Goal: Check status: Check status

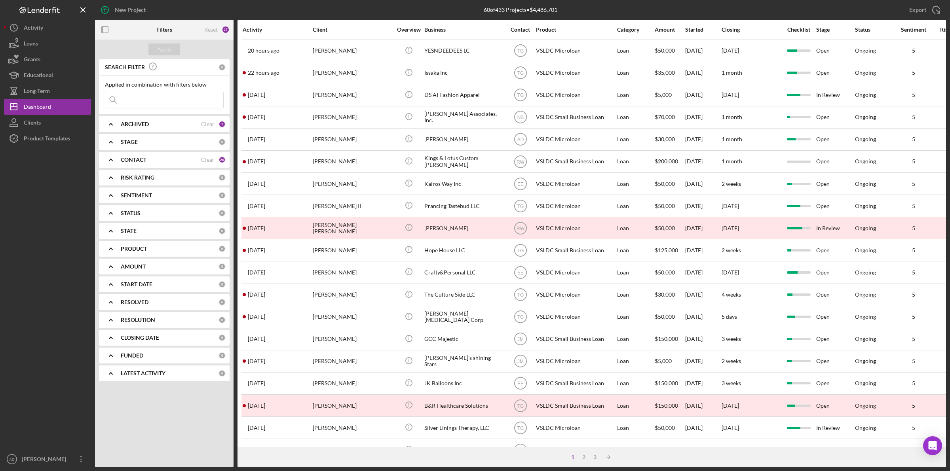
click at [135, 103] on input at bounding box center [164, 100] width 118 height 16
type input "shawny"
click at [167, 48] on div "Apply" at bounding box center [164, 50] width 15 height 12
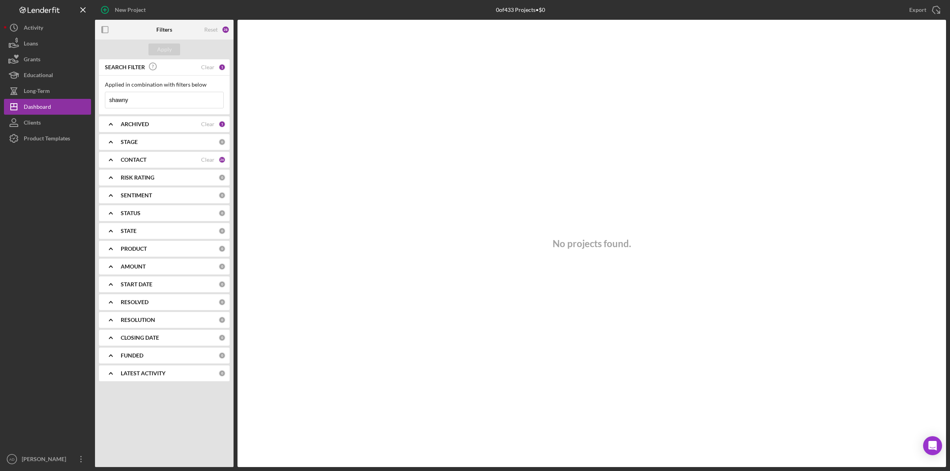
click at [109, 125] on polyline at bounding box center [110, 125] width 3 height 2
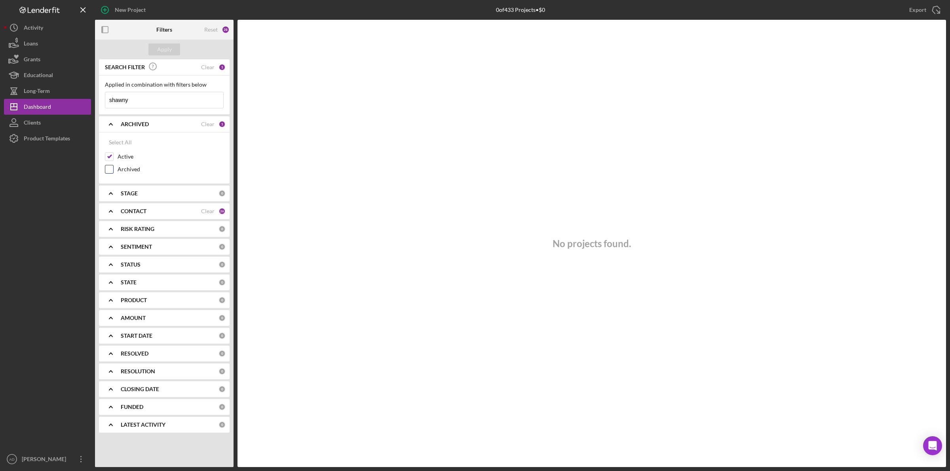
click at [108, 171] on input "Archived" at bounding box center [109, 169] width 8 height 8
checkbox input "true"
click at [163, 45] on div "Apply" at bounding box center [164, 50] width 15 height 12
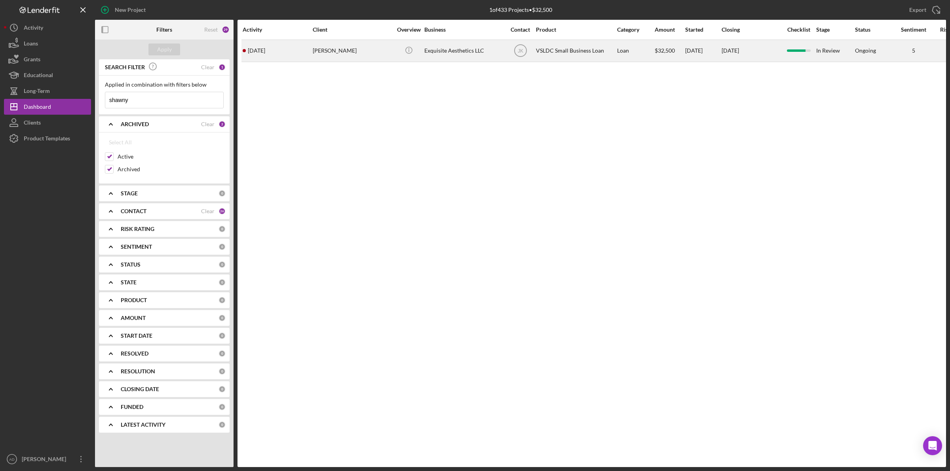
click at [391, 51] on div "[PERSON_NAME]" at bounding box center [352, 50] width 79 height 21
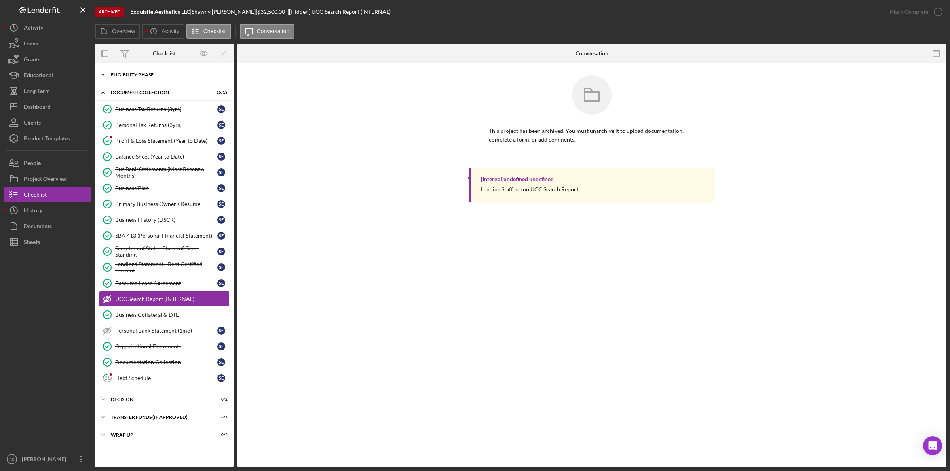
click at [104, 74] on icon "Icon/Expander" at bounding box center [103, 75] width 16 height 16
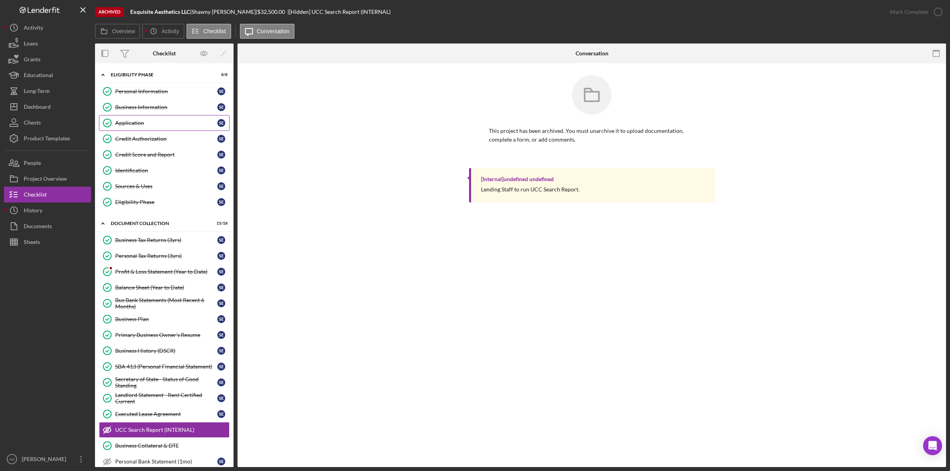
click at [156, 126] on div "Application" at bounding box center [166, 123] width 102 height 6
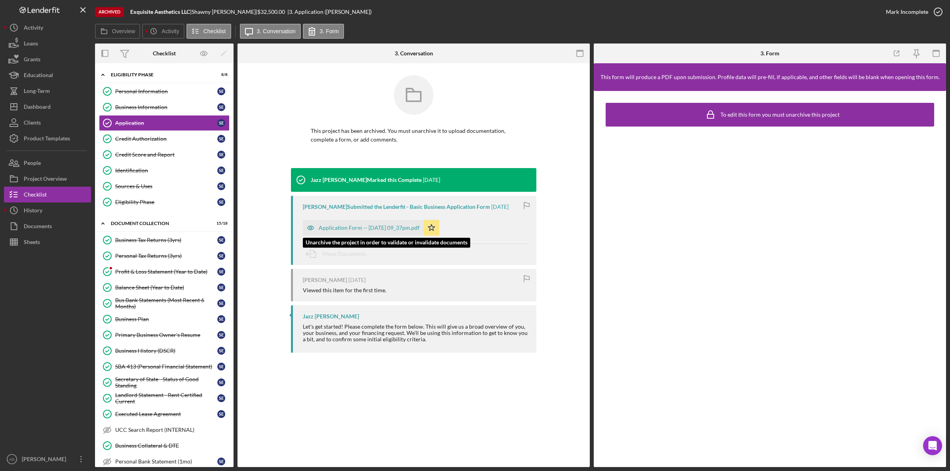
click at [393, 228] on div "Application Form -- 2025-05-12 09_37pm.pdf" at bounding box center [369, 228] width 101 height 6
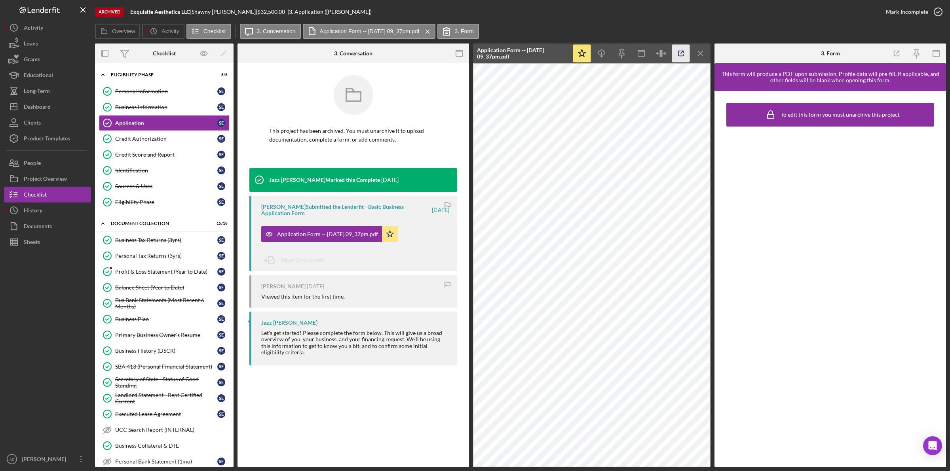
click at [679, 54] on icon "button" at bounding box center [681, 54] width 18 height 18
click at [131, 140] on div "Credit Authorization" at bounding box center [166, 139] width 102 height 6
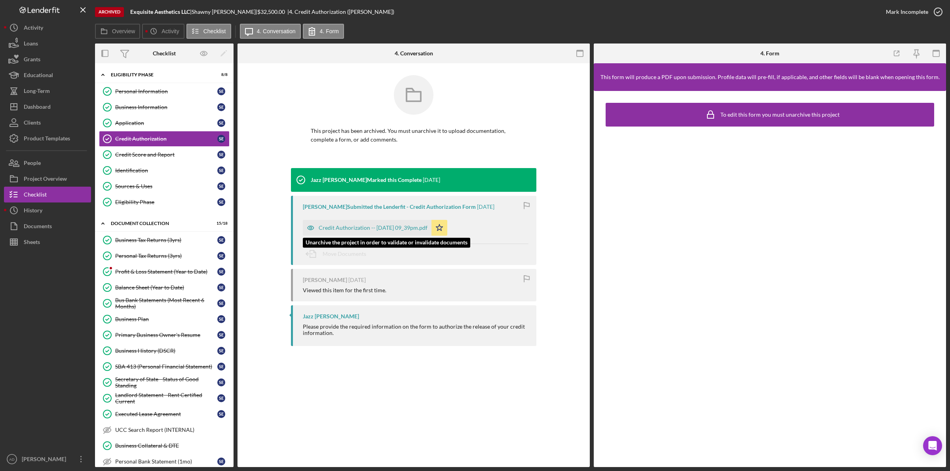
click at [392, 228] on div "Credit Authorization -- [DATE] 09_39pm.pdf" at bounding box center [373, 228] width 109 height 6
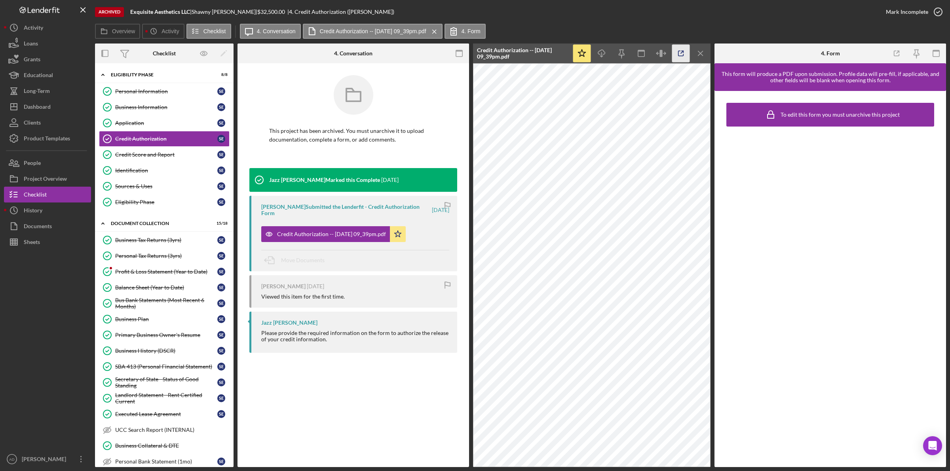
click at [680, 52] on icon "button" at bounding box center [681, 54] width 18 height 18
click at [128, 170] on div "Identification" at bounding box center [166, 170] width 102 height 6
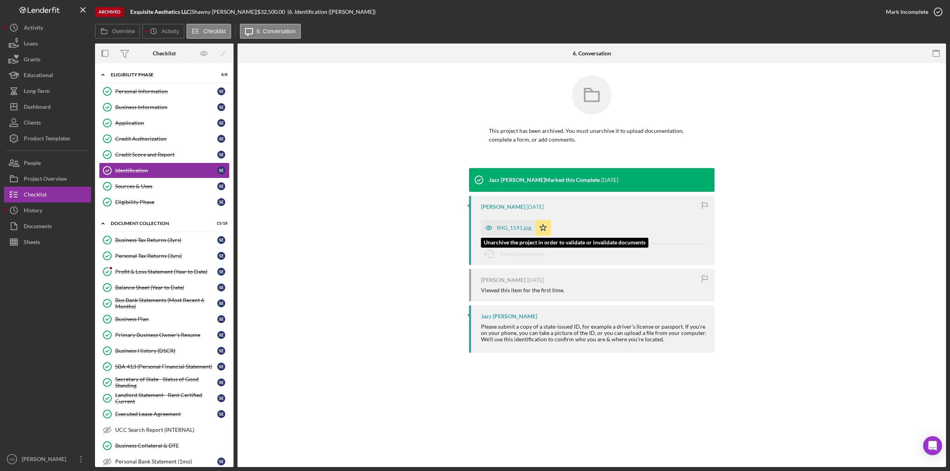
click at [515, 229] on div "IMG_1141.jpg" at bounding box center [514, 228] width 34 height 6
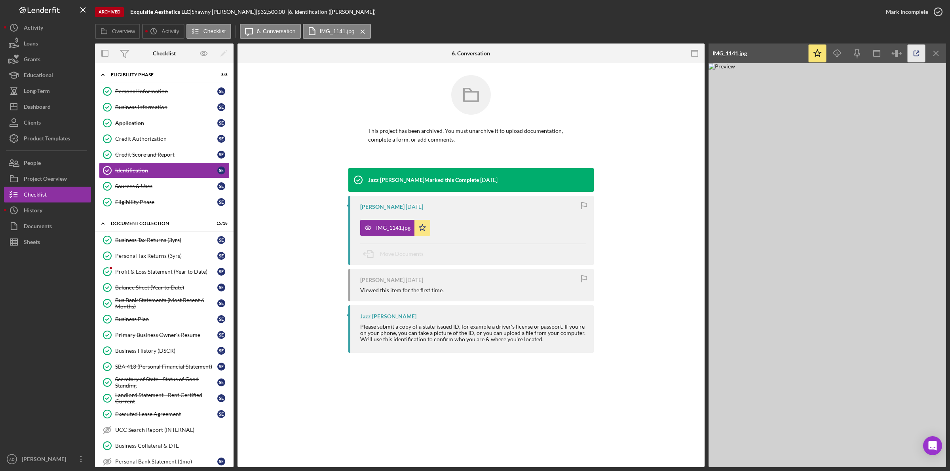
click at [915, 50] on icon "button" at bounding box center [917, 54] width 18 height 18
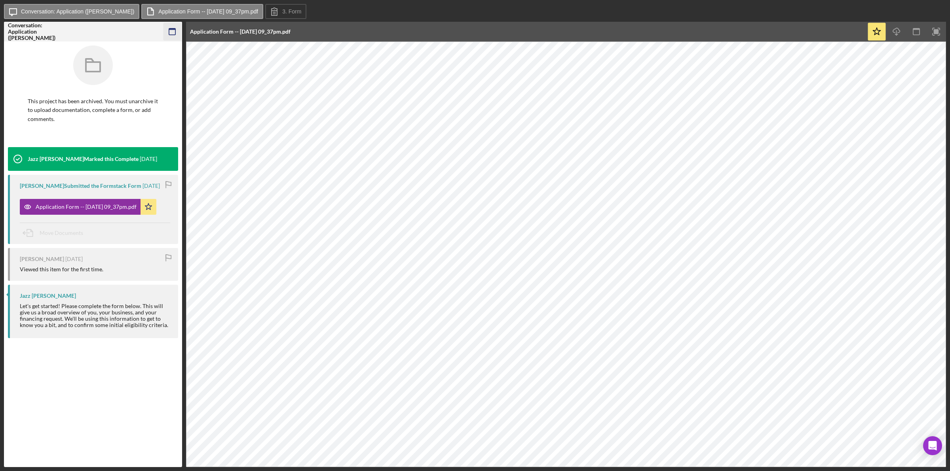
click at [169, 29] on rect "button" at bounding box center [172, 30] width 6 height 2
click at [175, 31] on icon "button" at bounding box center [172, 32] width 18 height 18
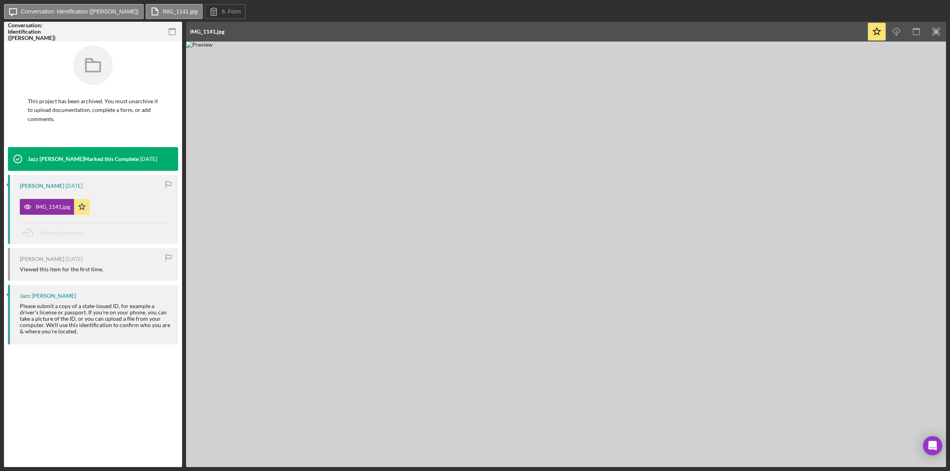
click at [173, 29] on rect "button" at bounding box center [172, 30] width 6 height 2
